Goal: Navigation & Orientation: Find specific page/section

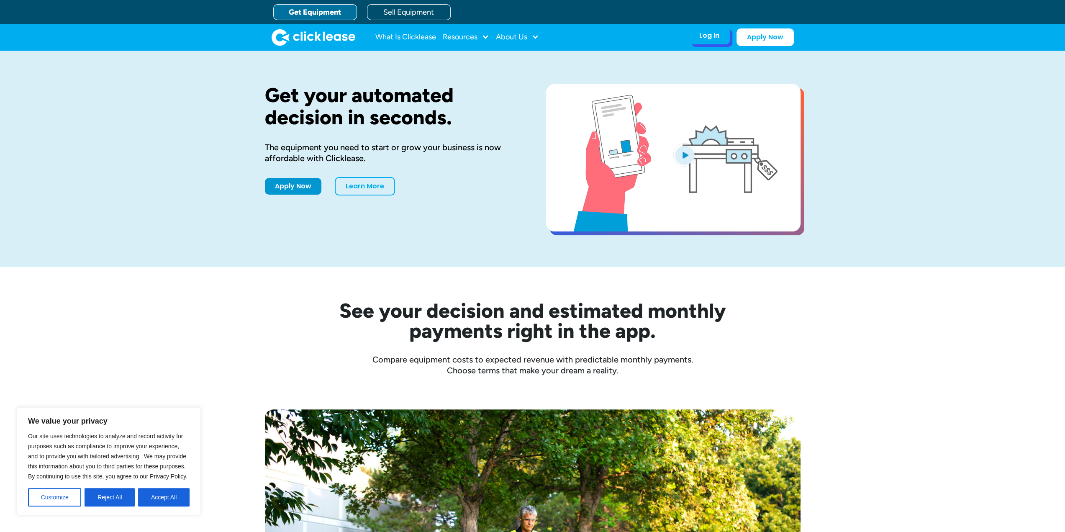
click at [694, 35] on div "Log In Account login I use Clicklease to get my equipment Partner Portal I offe…" at bounding box center [709, 36] width 41 height 18
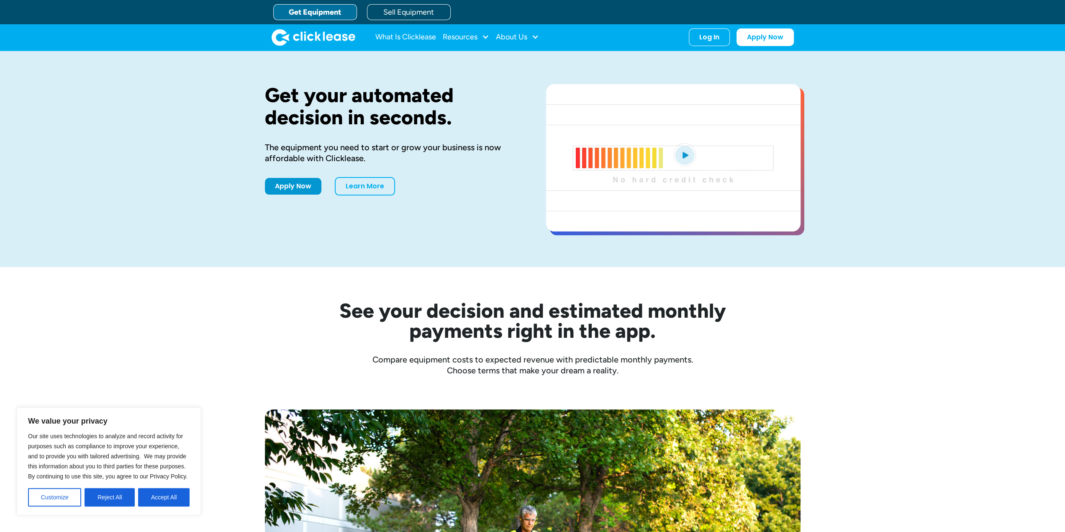
drag, startPoint x: 694, startPoint y: 35, endPoint x: 688, endPoint y: 34, distance: 5.5
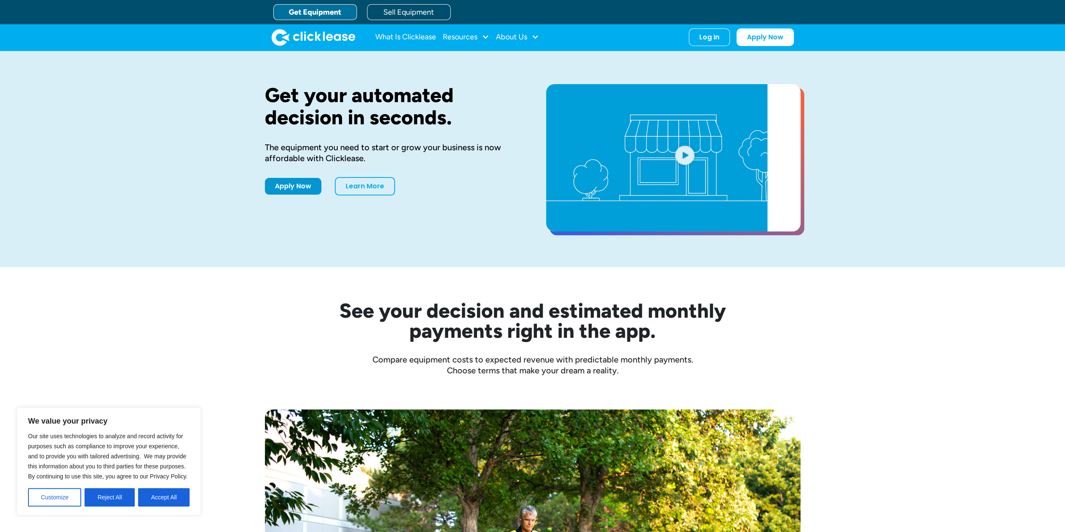
click at [688, 34] on nav "What Is Clicklease Resources Blog Case Studies Videos FAQs About Us About Us Ca…" at bounding box center [584, 37] width 418 height 18
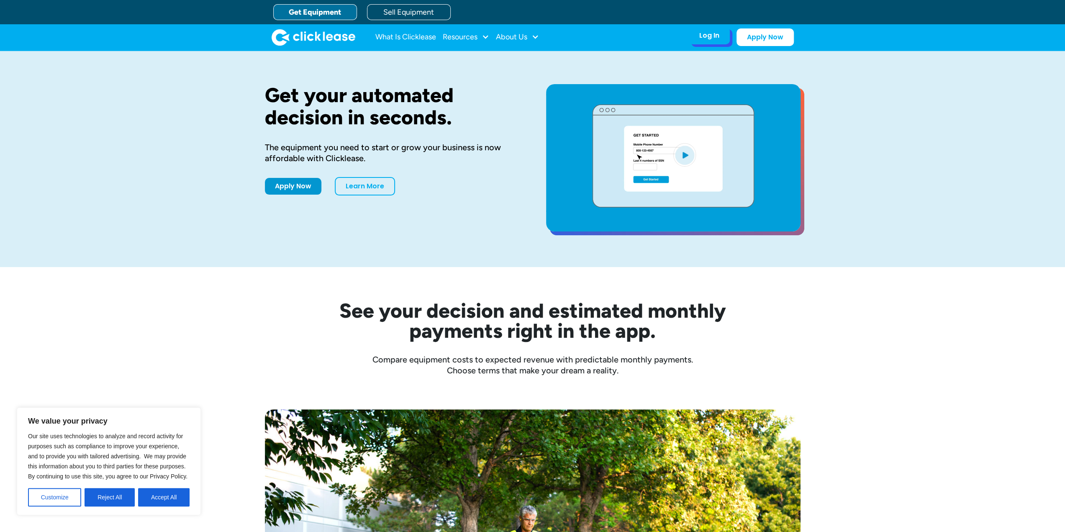
click at [716, 33] on div "Log In" at bounding box center [709, 35] width 20 height 8
click at [712, 38] on div "Log In" at bounding box center [709, 35] width 20 height 8
click at [716, 42] on div "Log In Account login I use Clicklease to get my equipment Partner Portal I offe…" at bounding box center [709, 36] width 41 height 18
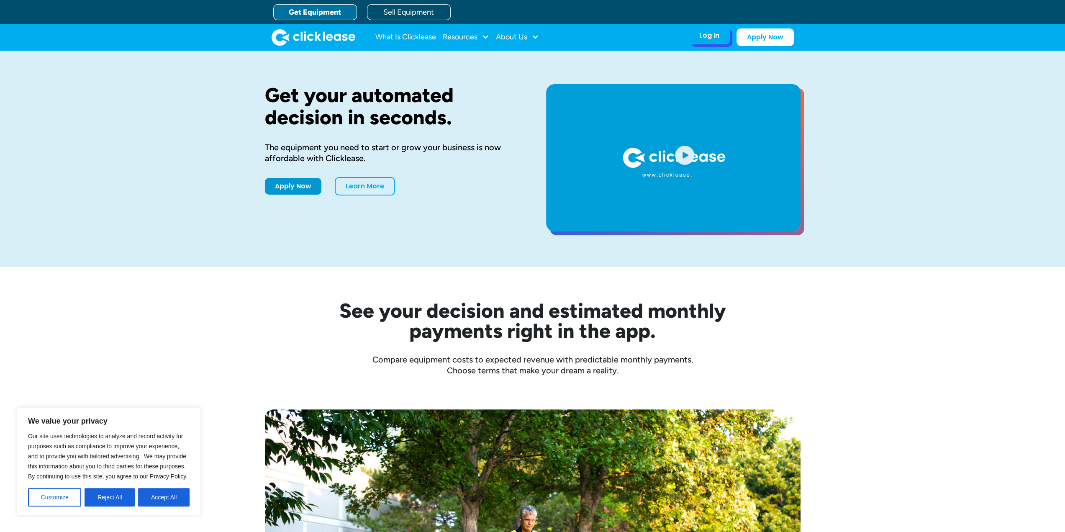
click at [725, 36] on div "Log In Account login I use Clicklease to get my equipment Partner Portal I offe…" at bounding box center [709, 36] width 41 height 18
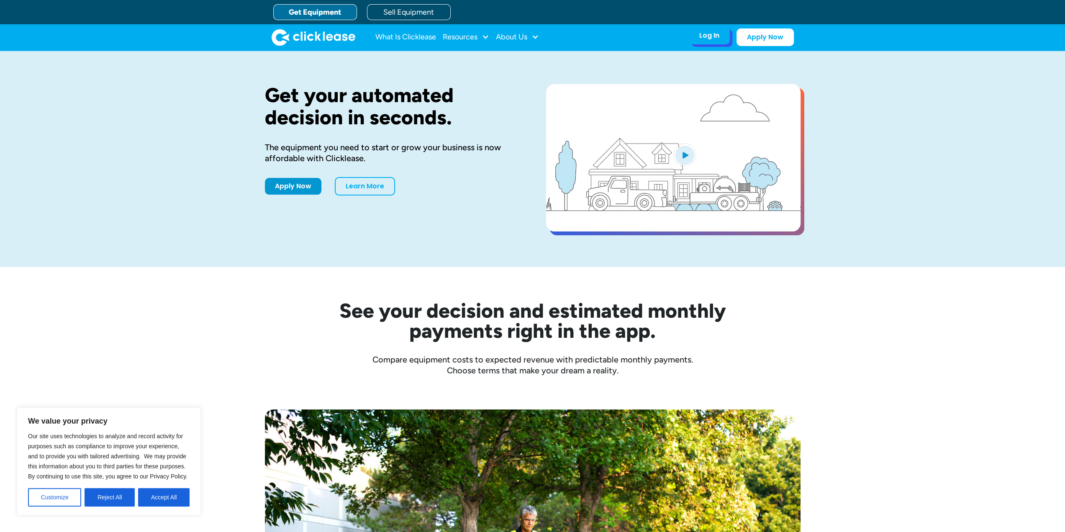
click at [715, 36] on div "Log In" at bounding box center [709, 35] width 20 height 8
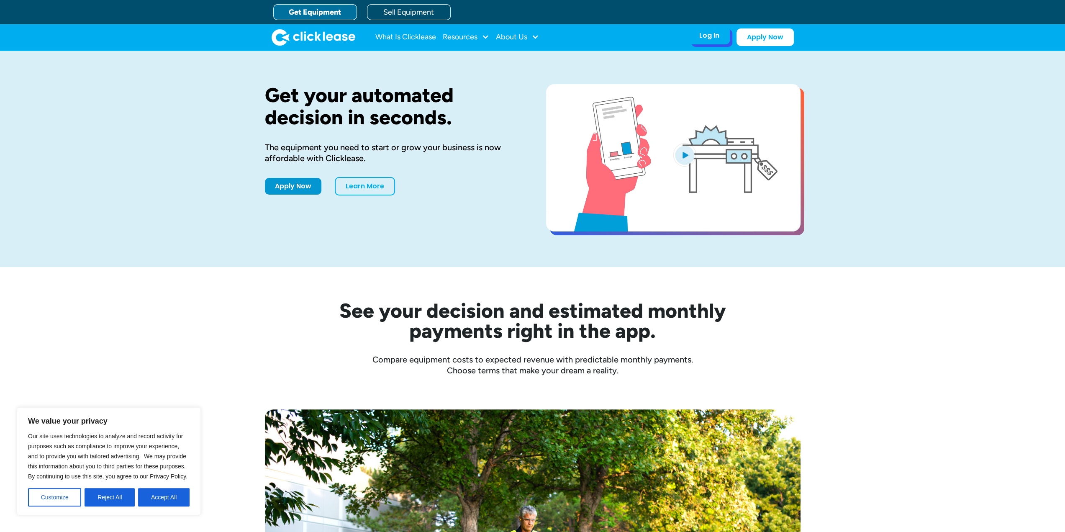
click at [715, 36] on div "Log In" at bounding box center [709, 35] width 20 height 8
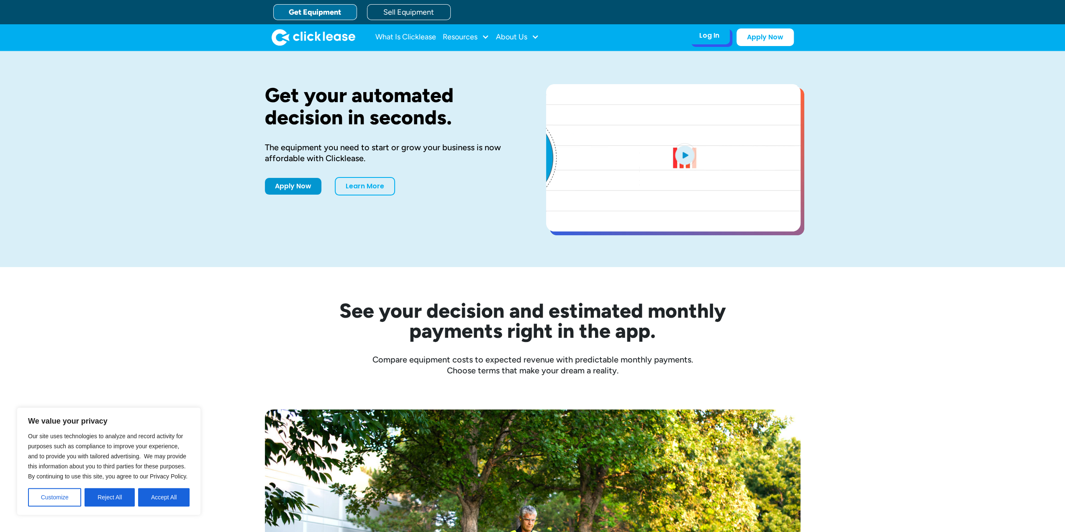
click at [713, 40] on div "Log In Account login I use Clicklease to get my equipment Partner Portal I offe…" at bounding box center [709, 36] width 41 height 18
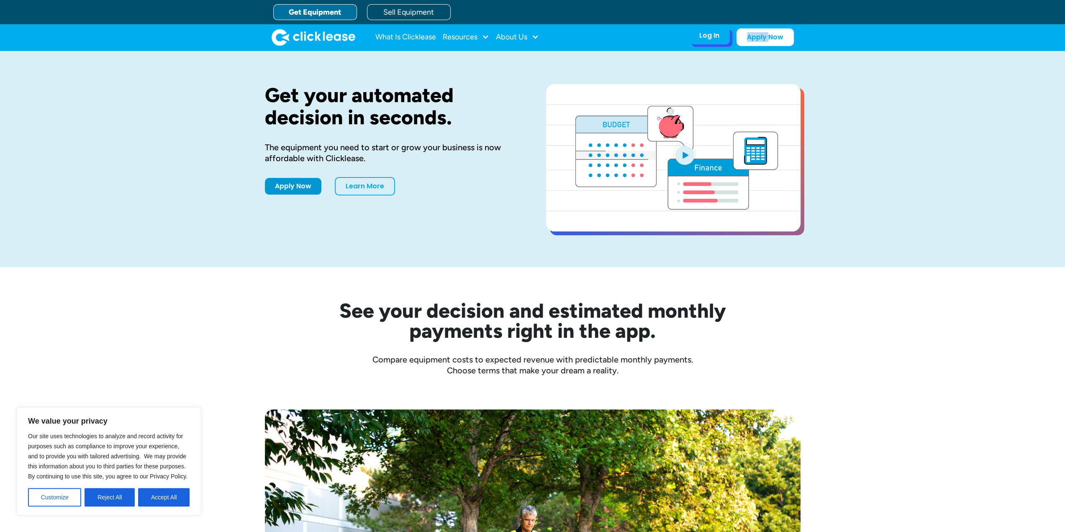
click at [713, 40] on div "Log In Account login I use Clicklease to get my equipment Partner Portal I offe…" at bounding box center [709, 36] width 41 height 18
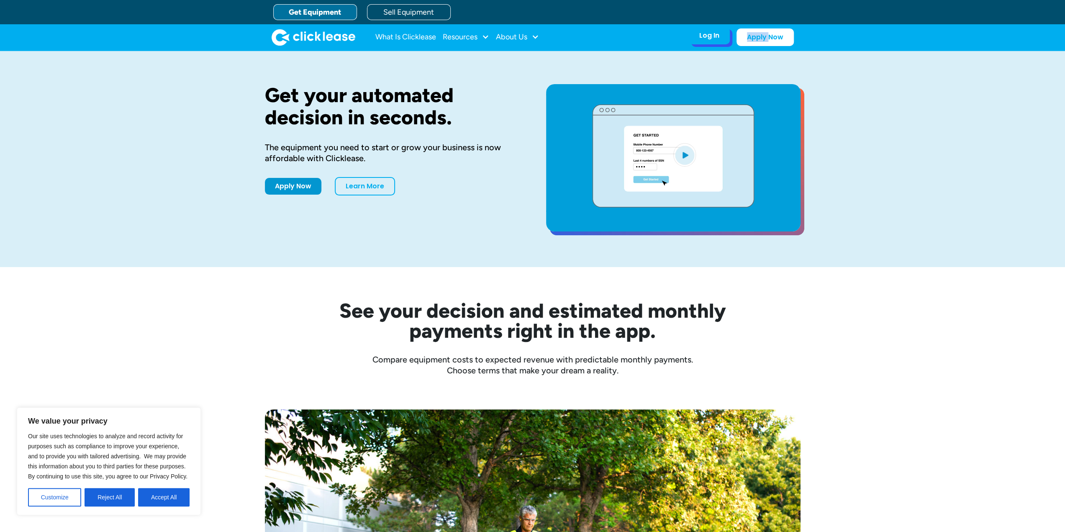
click at [711, 35] on div "Log In" at bounding box center [709, 35] width 20 height 8
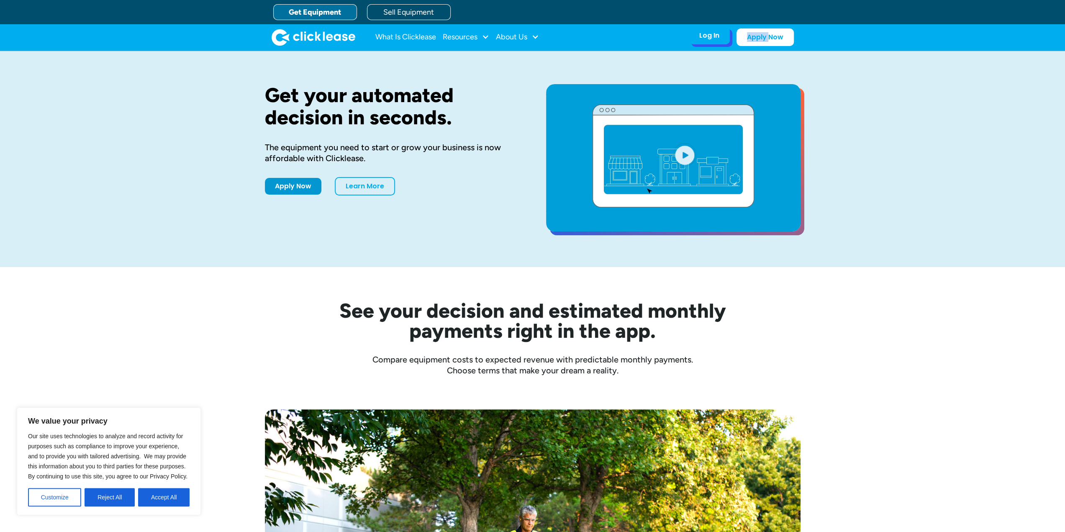
click at [711, 34] on div "Log In" at bounding box center [709, 35] width 20 height 8
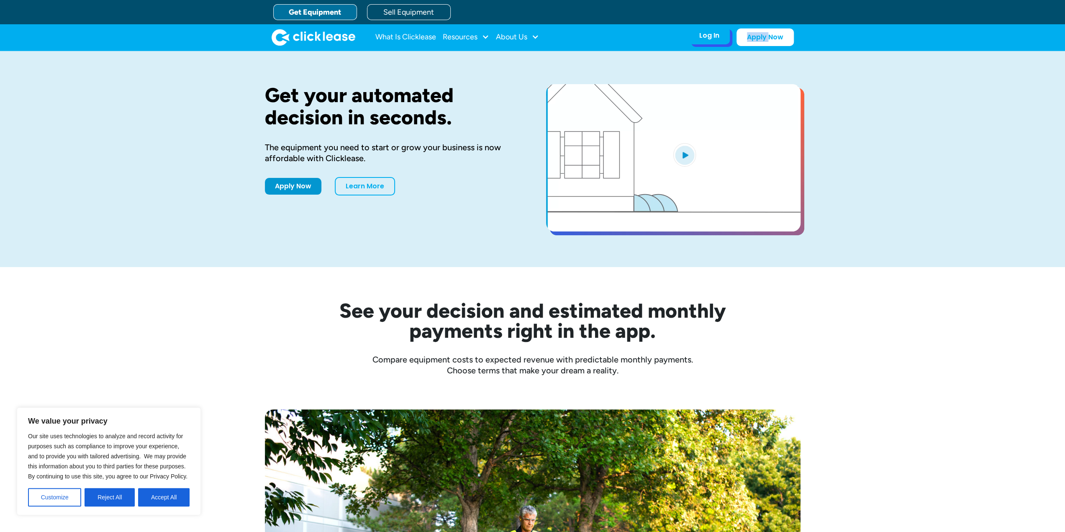
click at [711, 34] on div "Log In" at bounding box center [709, 35] width 20 height 8
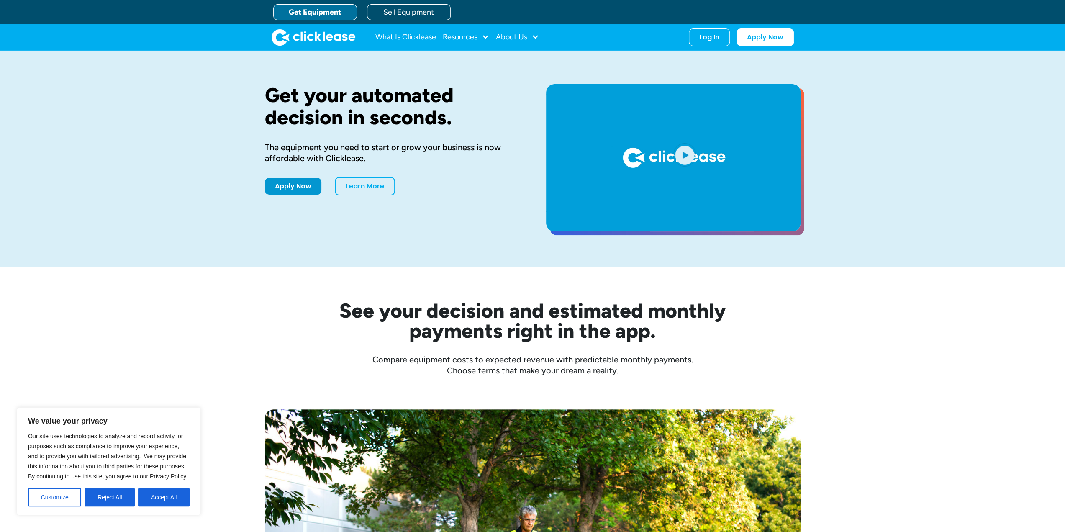
click at [605, 21] on div "Get Equipment Sell Equipment" at bounding box center [540, 12] width 535 height 24
